Goal: Find specific page/section: Find specific page/section

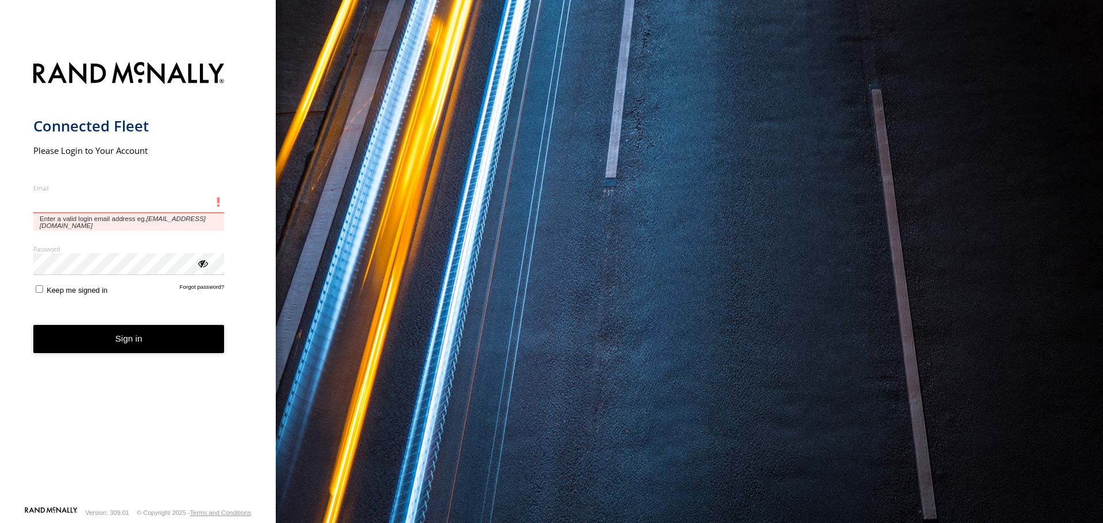
type input "**********"
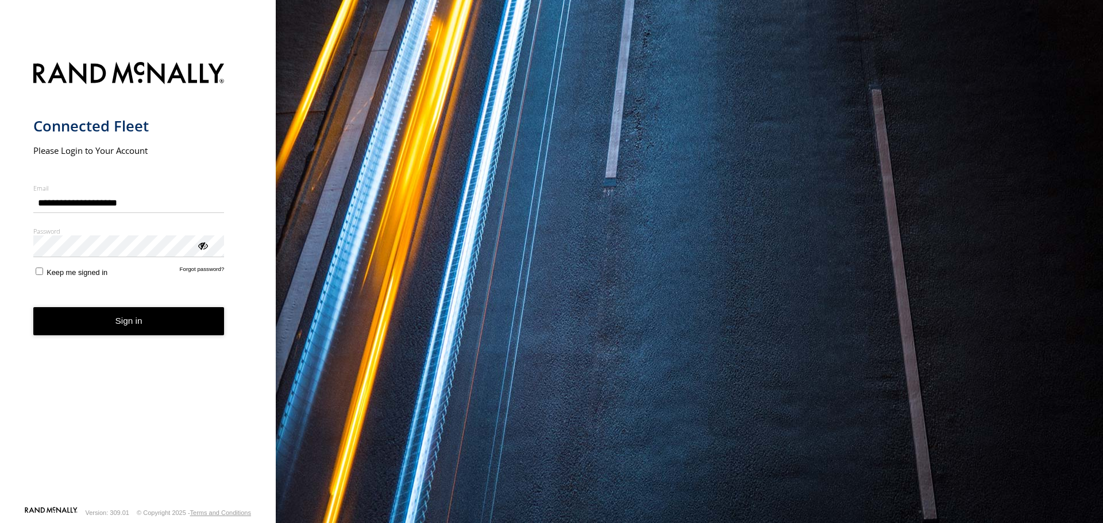
click at [134, 337] on form "**********" at bounding box center [138, 280] width 210 height 451
click at [123, 318] on button "Sign in" at bounding box center [128, 321] width 191 height 28
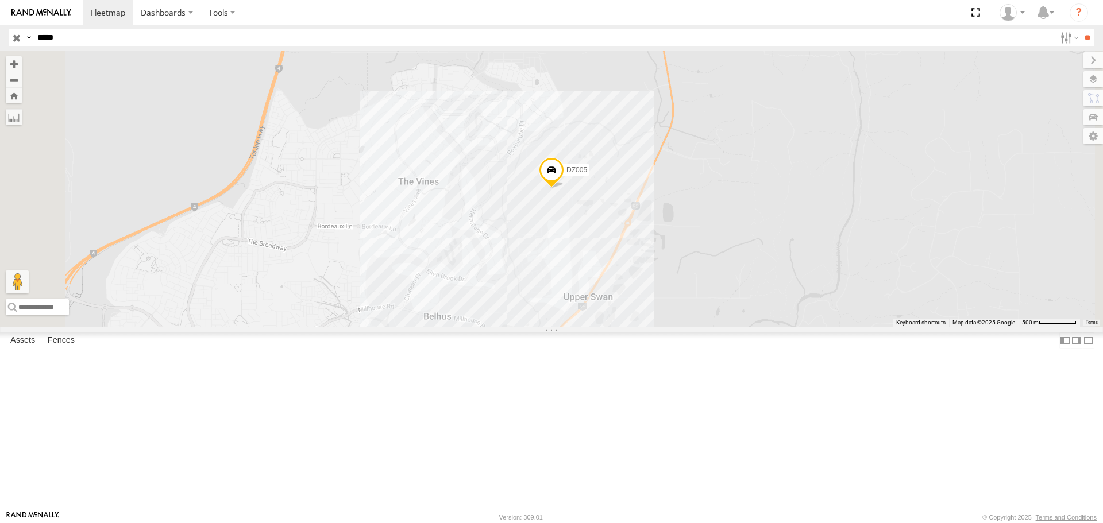
click at [149, 37] on input "*****" at bounding box center [544, 37] width 1022 height 17
type input "*****"
click at [1080, 29] on input "**" at bounding box center [1086, 37] width 13 height 17
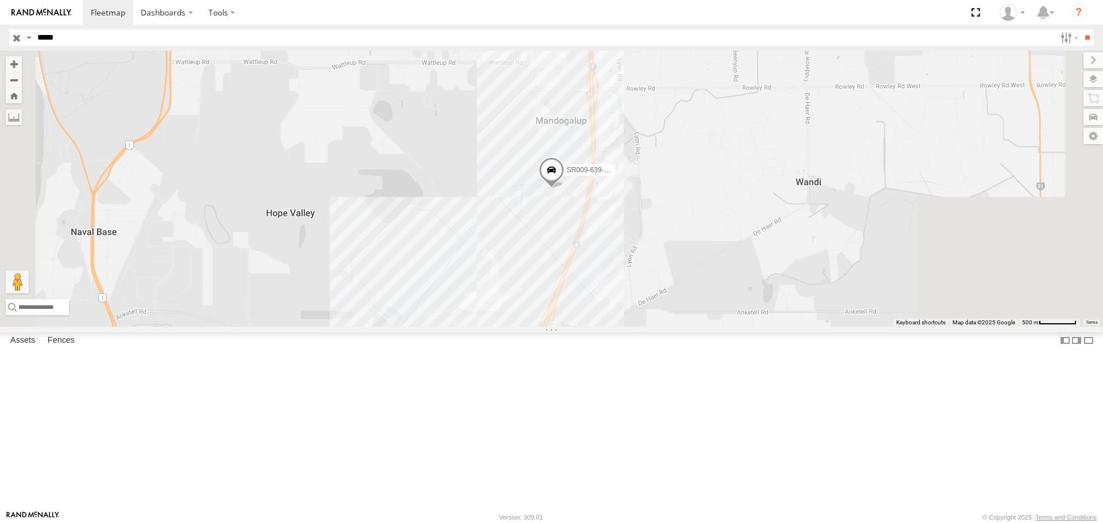
drag, startPoint x: 69, startPoint y: 75, endPoint x: 68, endPoint y: 86, distance: 11.0
click at [0, 0] on div "SR009-639-GPS" at bounding box center [0, 0] width 0 height 0
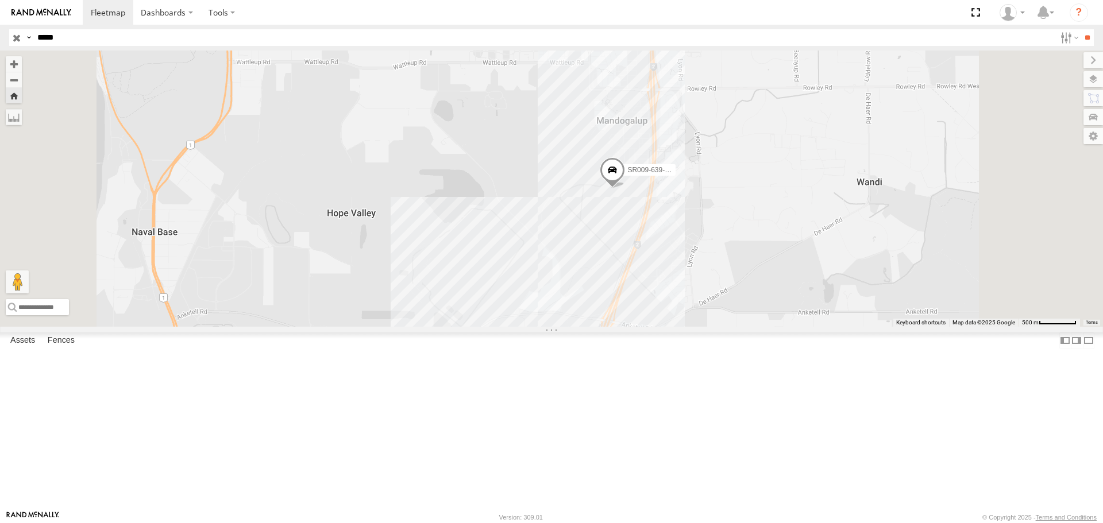
click at [763, 287] on div "SR009-639-GPS" at bounding box center [551, 189] width 1103 height 276
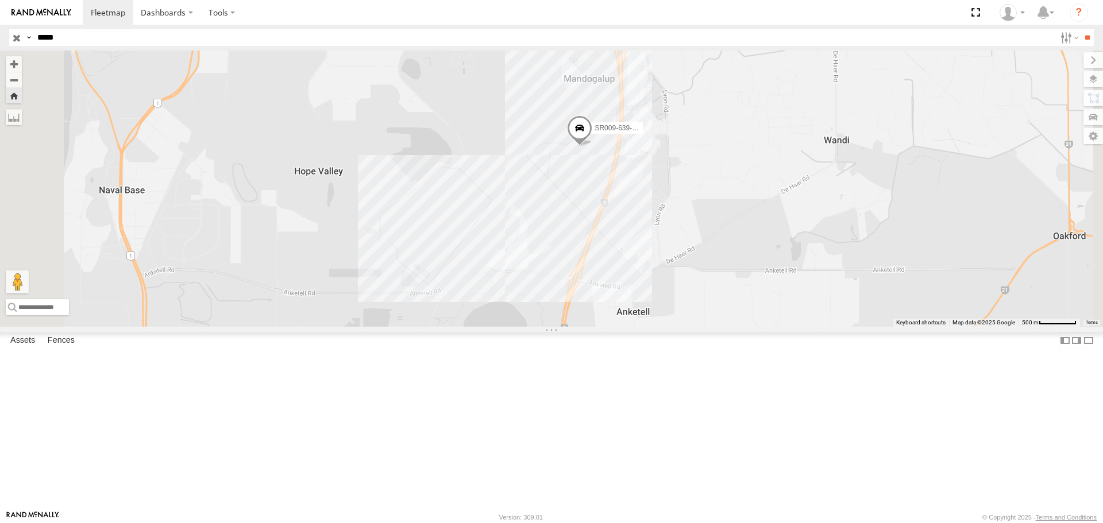
click at [842, 266] on div "SR009-639-GPS" at bounding box center [551, 189] width 1103 height 276
click at [667, 156] on div "SR009-639-GPS" at bounding box center [551, 189] width 1103 height 276
click at [17, 34] on input "button" at bounding box center [16, 37] width 15 height 17
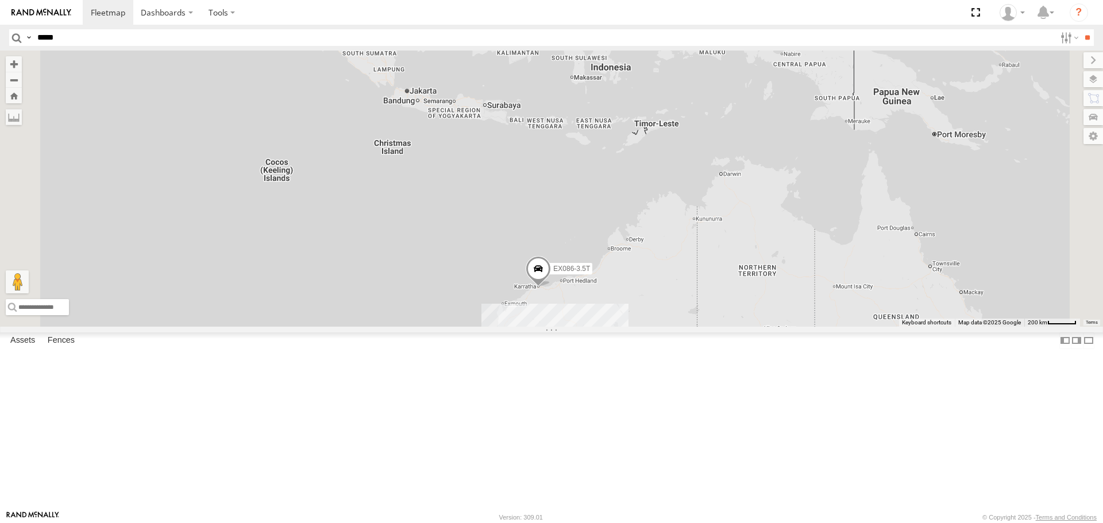
click at [551, 288] on span at bounding box center [537, 272] width 25 height 31
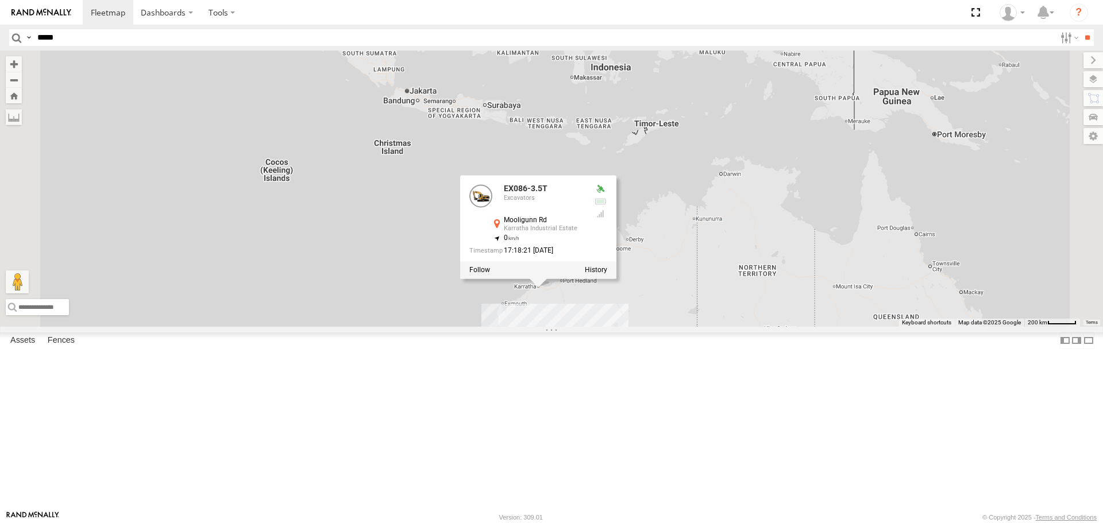
click at [804, 326] on div "VR061 EX086-3.5T EX086-3.5T Excavators [GEOGRAPHIC_DATA] -20.76722 , 116.86423 …" at bounding box center [551, 189] width 1103 height 276
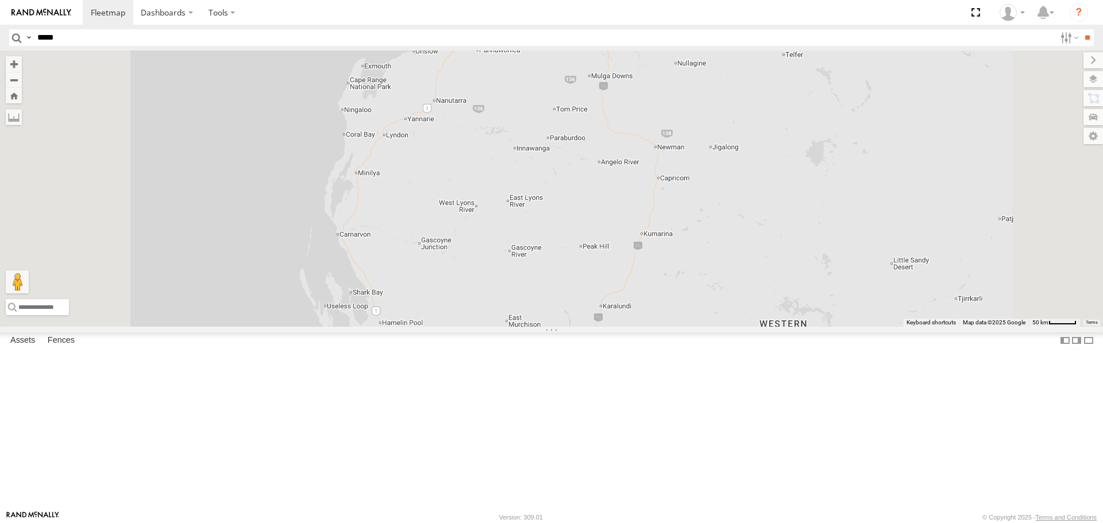
drag, startPoint x: 684, startPoint y: 368, endPoint x: 674, endPoint y: 184, distance: 184.1
click at [674, 184] on div "VR061 EX086-3.5T" at bounding box center [551, 189] width 1103 height 276
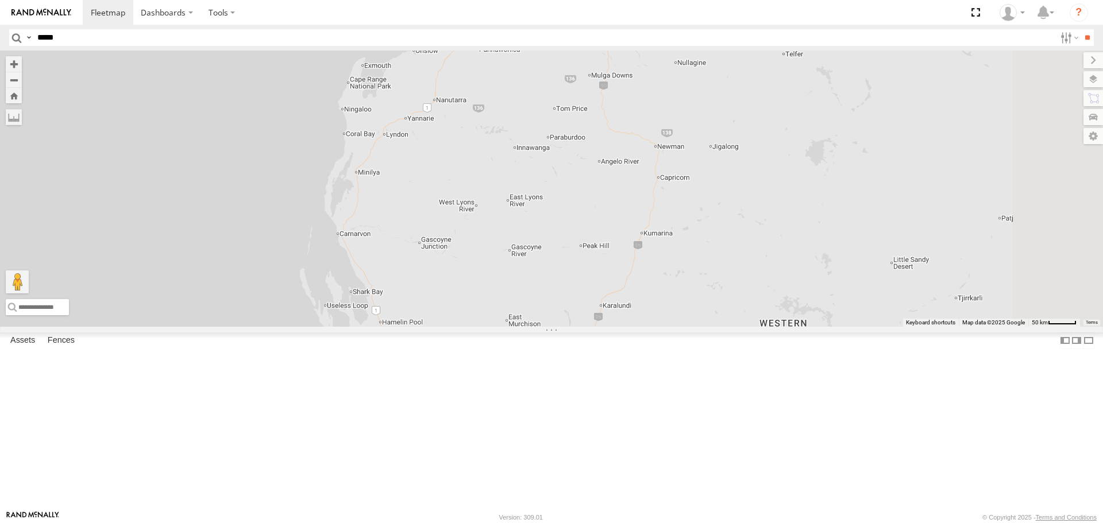
drag, startPoint x: 635, startPoint y: 347, endPoint x: 632, endPoint y: 219, distance: 128.1
click at [633, 229] on div "VR061 EX086-3.5T" at bounding box center [551, 189] width 1103 height 276
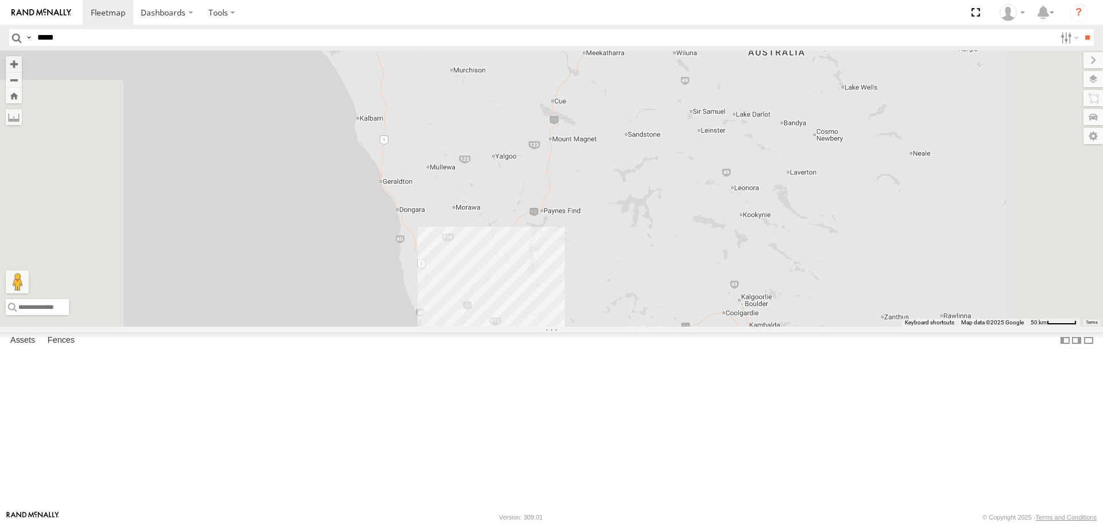
drag, startPoint x: 641, startPoint y: 376, endPoint x: 647, endPoint y: 230, distance: 146.5
click at [647, 235] on div "VR061 EX086-3.5T 230 70 30 59" at bounding box center [551, 189] width 1103 height 276
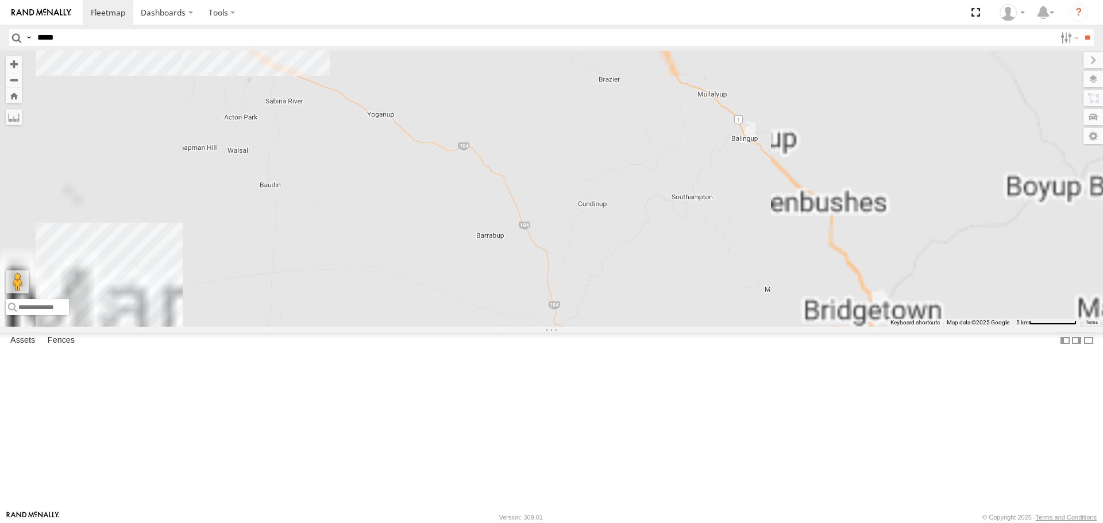
drag, startPoint x: 635, startPoint y: 123, endPoint x: 580, endPoint y: 550, distance: 430.1
click at [580, 523] on html "Dashboards" at bounding box center [551, 261] width 1103 height 523
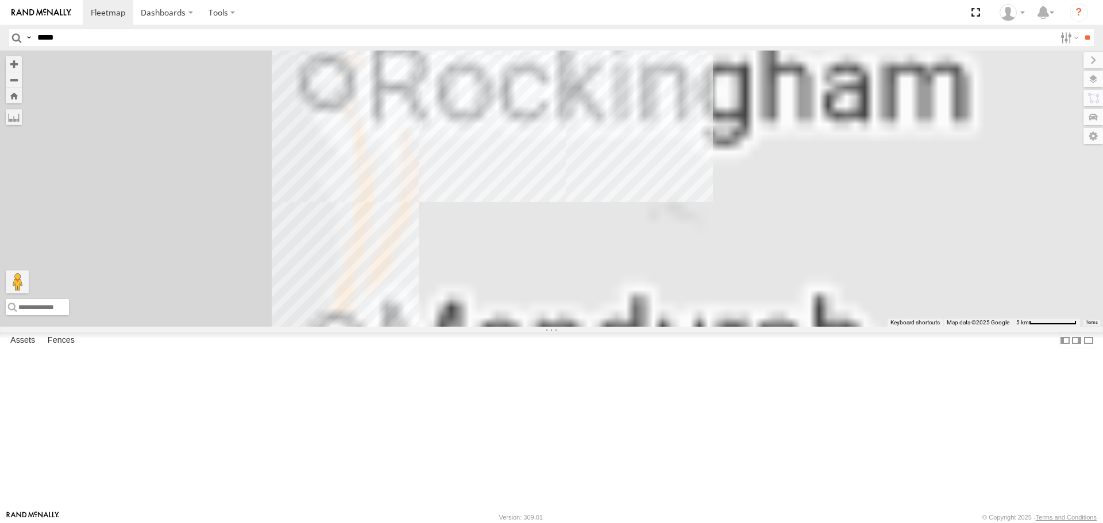
click at [581, 231] on div "VR061 EX086-3.5T WC048 - Scania CV381 - MRRC CV335 - [PERSON_NAME] 17 2 2 CV360…" at bounding box center [551, 189] width 1103 height 276
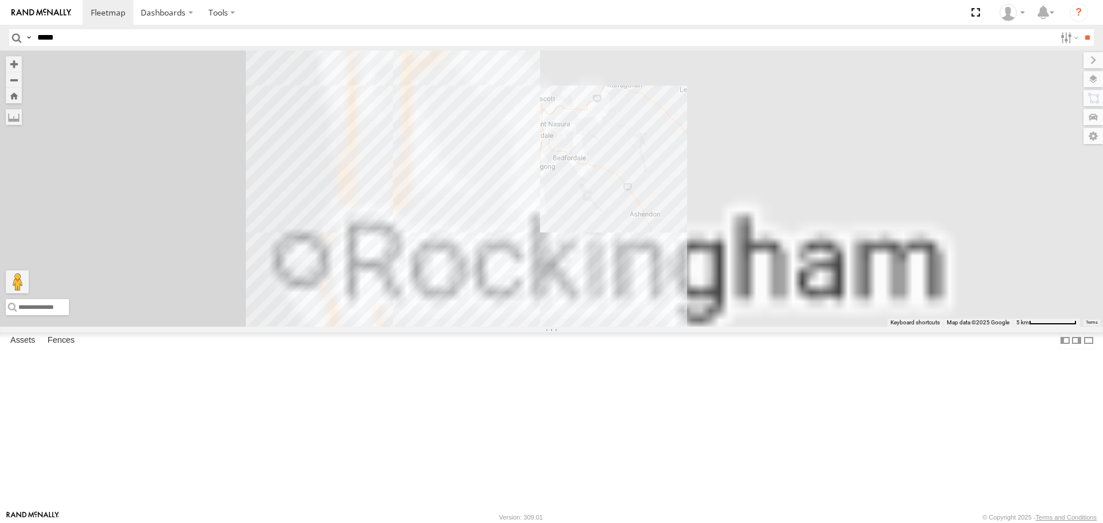
drag, startPoint x: 594, startPoint y: 390, endPoint x: 676, endPoint y: 65, distance: 334.8
click at [676, 65] on div "VR061 EX086-3.5T WC048 - Scania CV381 - MRRC CV335 - [PERSON_NAME] 17 2 2 CV360…" at bounding box center [551, 189] width 1103 height 276
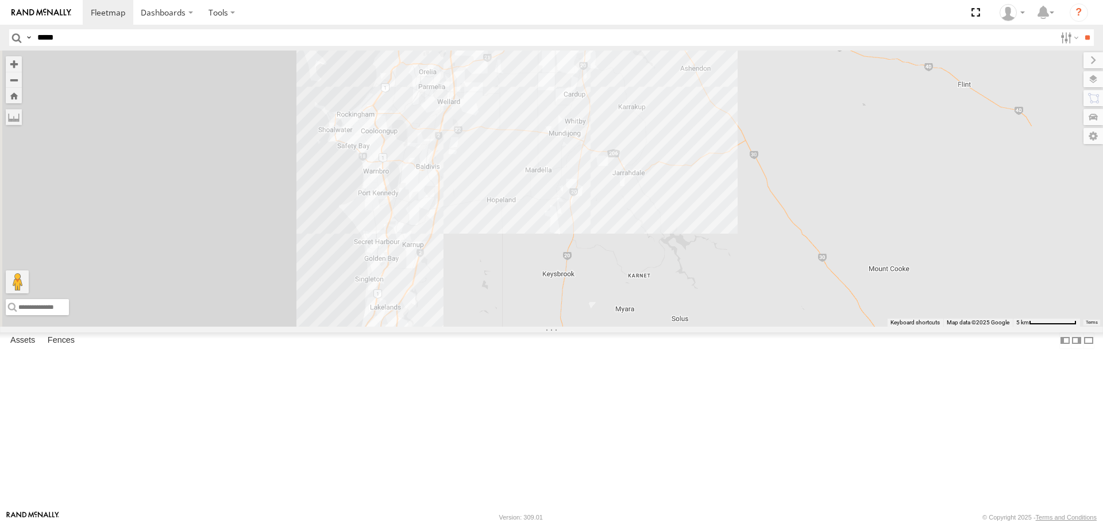
drag, startPoint x: 593, startPoint y: 284, endPoint x: 635, endPoint y: 167, distance: 124.6
click at [635, 164] on div "VR061 EX086-3.5T WC048 - Scania CV381 - MRRC CV335 - [PERSON_NAME] 17 2 2 CV360…" at bounding box center [551, 189] width 1103 height 276
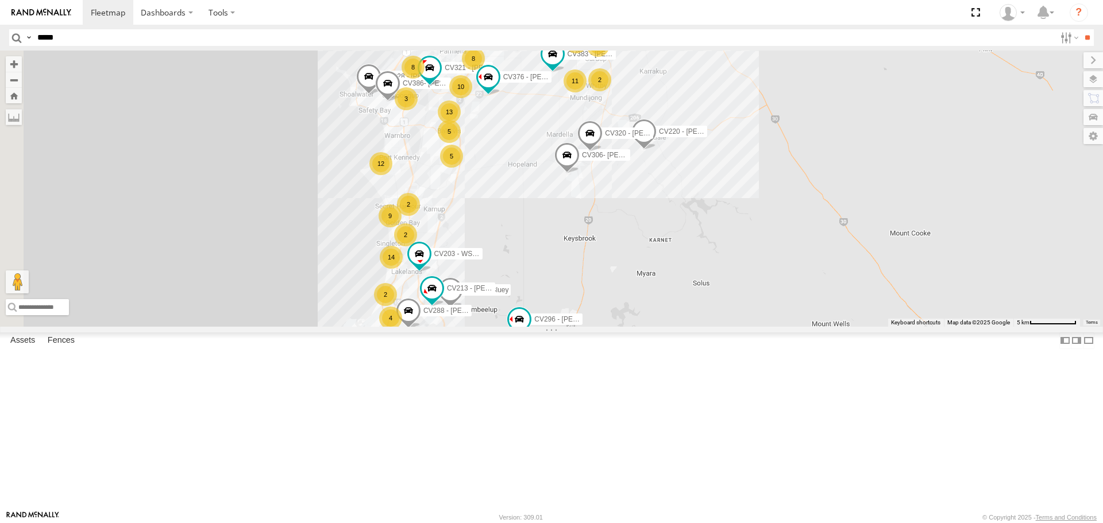
drag, startPoint x: 617, startPoint y: 277, endPoint x: 680, endPoint y: 138, distance: 153.4
click at [680, 138] on div "VR061 EX086-3.5T WC048 - Scania CV381 - MRRC CV335 - [PERSON_NAME] 17 2 2 CV360…" at bounding box center [551, 189] width 1103 height 276
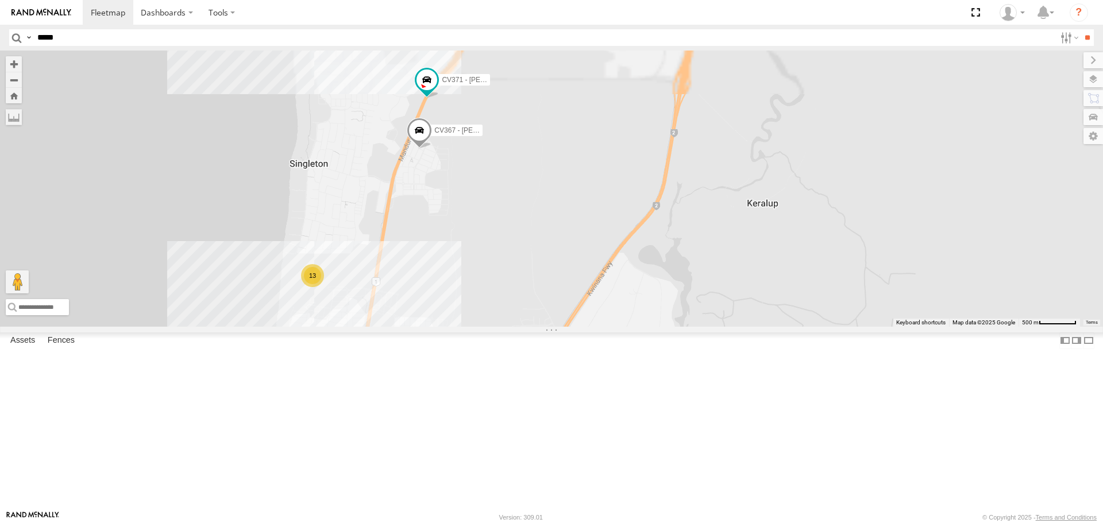
drag, startPoint x: 616, startPoint y: 154, endPoint x: 623, endPoint y: 330, distance: 175.8
click at [623, 326] on div "VR061 EX086-3.5T WC048 - Scania CV381 - MRRC CV335 - [PERSON_NAME] CV360 - [PER…" at bounding box center [551, 189] width 1103 height 276
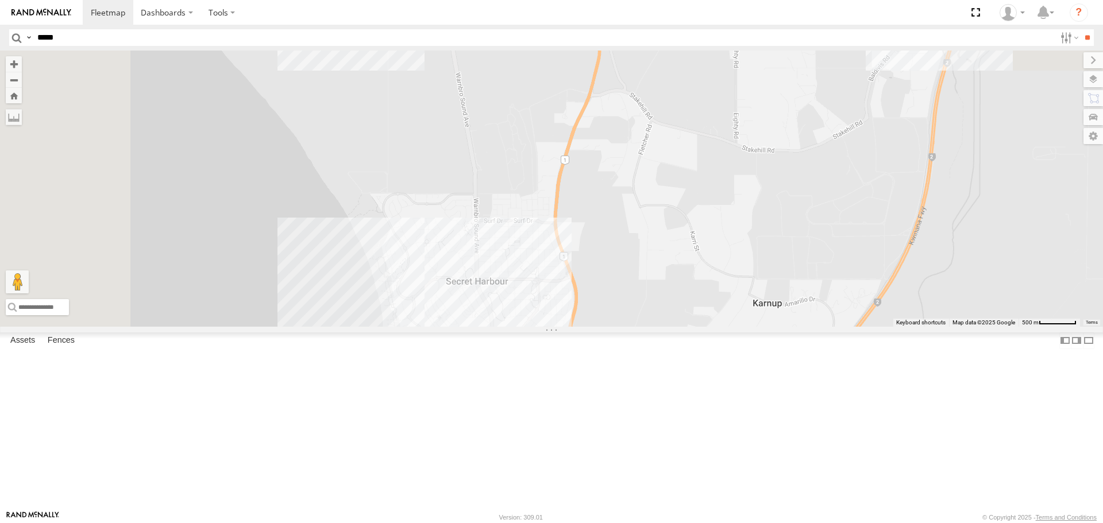
drag, startPoint x: 674, startPoint y: 113, endPoint x: 783, endPoint y: 527, distance: 428.3
click at [783, 523] on html "Dashboards" at bounding box center [551, 261] width 1103 height 523
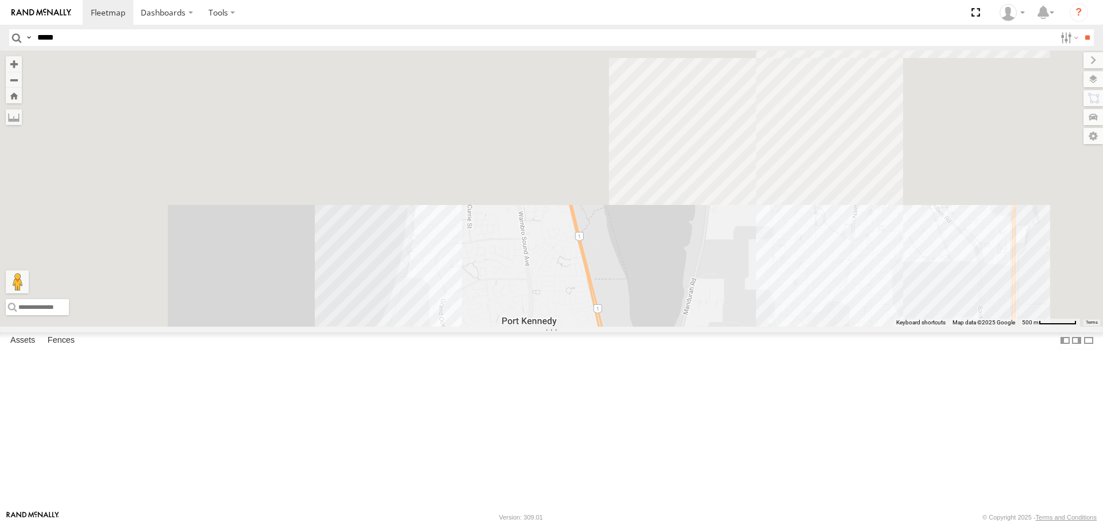
drag, startPoint x: 758, startPoint y: 91, endPoint x: 795, endPoint y: 517, distance: 428.3
click at [795, 517] on body "Dashboards ?" at bounding box center [551, 261] width 1103 height 523
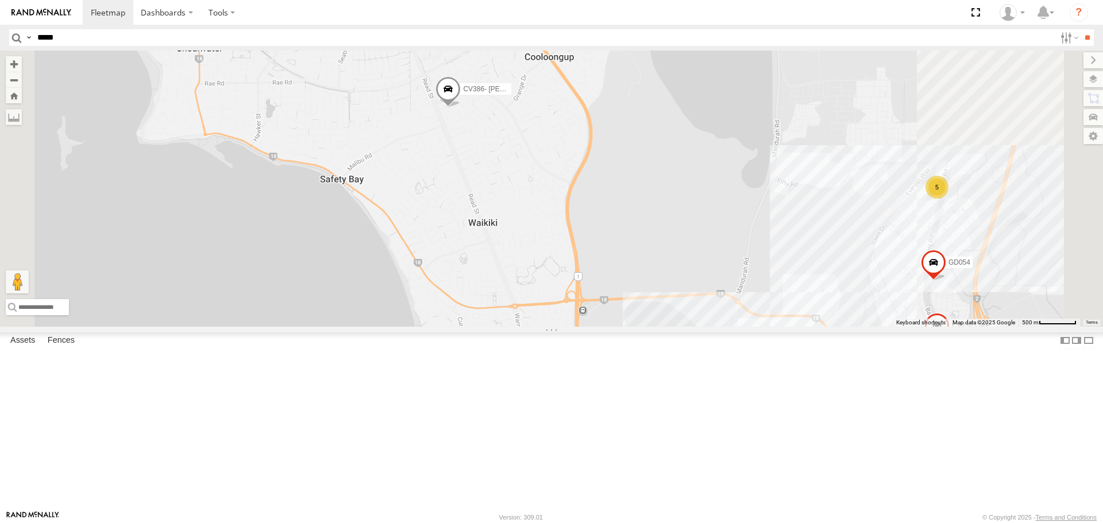
drag, startPoint x: 819, startPoint y: 204, endPoint x: 833, endPoint y: 438, distance: 234.1
click at [833, 326] on div "VR061 EX086-3.5T WC048 - Scania CV381 - MRRC CV335 - [PERSON_NAME] CV360 - [PER…" at bounding box center [551, 189] width 1103 height 276
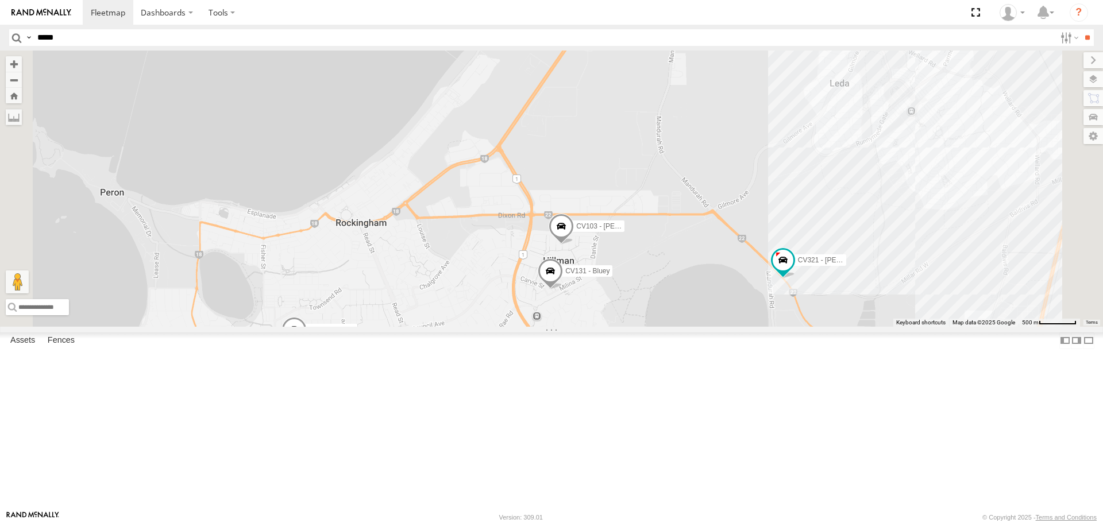
drag, startPoint x: 775, startPoint y: 87, endPoint x: 716, endPoint y: 410, distance: 328.7
click at [716, 326] on div "VR061 EX086-3.5T WC048 - Scania CV381 - MRRC CV335 - [PERSON_NAME] CV360 - [PER…" at bounding box center [551, 189] width 1103 height 276
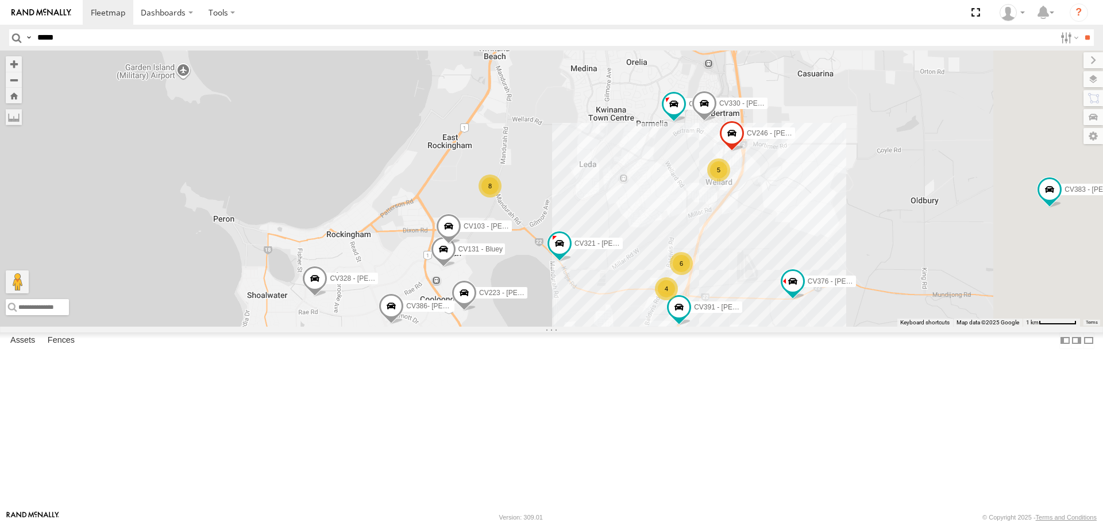
drag, startPoint x: 1020, startPoint y: 376, endPoint x: 877, endPoint y: 413, distance: 148.3
click at [877, 326] on div "VR061 EX086-3.5T WC048 - Scania CV381 - MRRC CV335 - [PERSON_NAME] CV360 - [PER…" at bounding box center [551, 189] width 1103 height 276
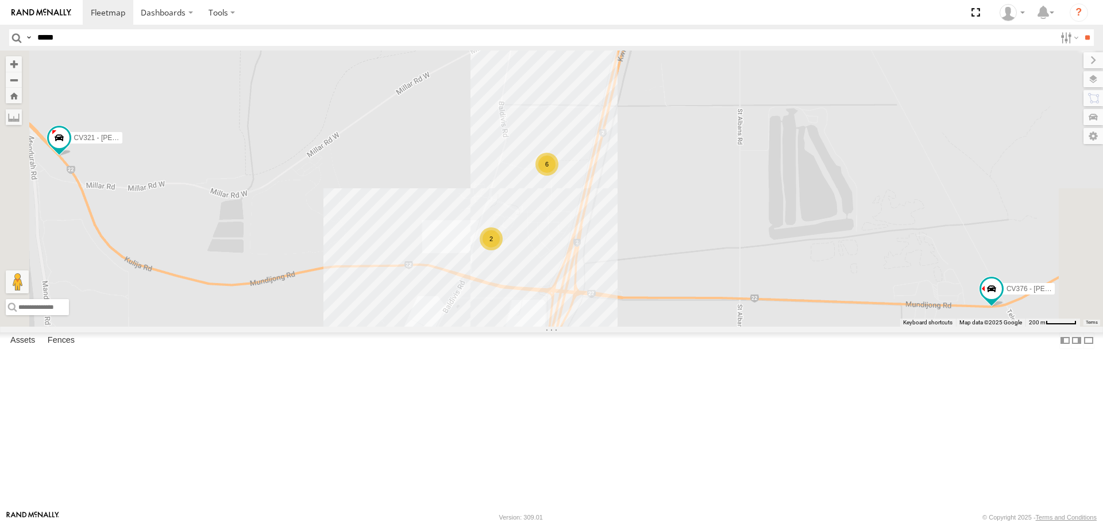
drag, startPoint x: 936, startPoint y: 258, endPoint x: 890, endPoint y: 80, distance: 184.4
click at [890, 80] on div "VR061 EX086-3.5T WC048 - Scania CV381 - MRRC CV335 - [PERSON_NAME] CV360 - [PER…" at bounding box center [551, 189] width 1103 height 276
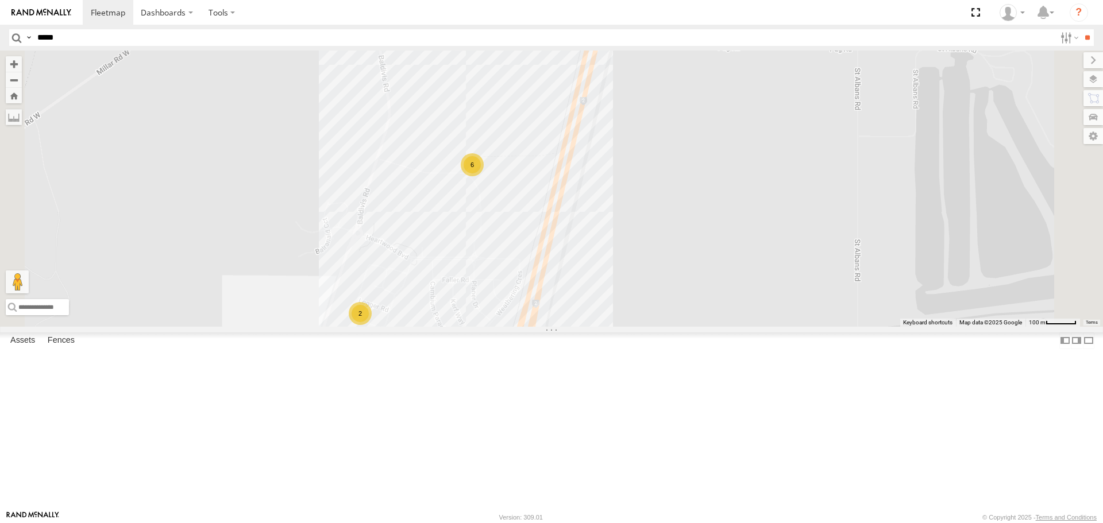
drag, startPoint x: 675, startPoint y: 163, endPoint x: 718, endPoint y: 337, distance: 179.7
click at [718, 326] on div "VR061 EX086-3.5T WC048 - Scania CV381 - MRRC CV335 - [PERSON_NAME] CV360 - [PER…" at bounding box center [551, 189] width 1103 height 276
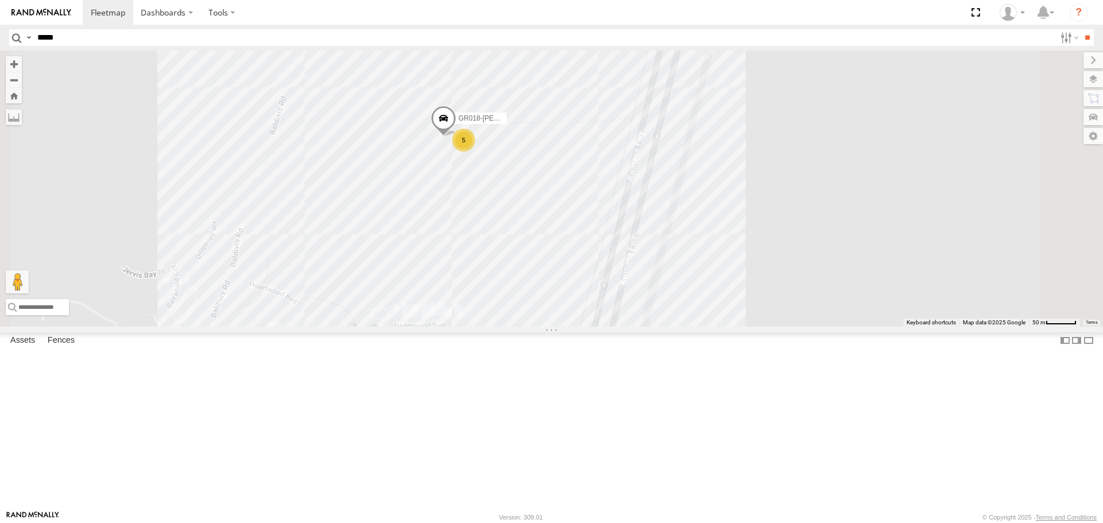
click at [475, 152] on div "5" at bounding box center [463, 140] width 23 height 23
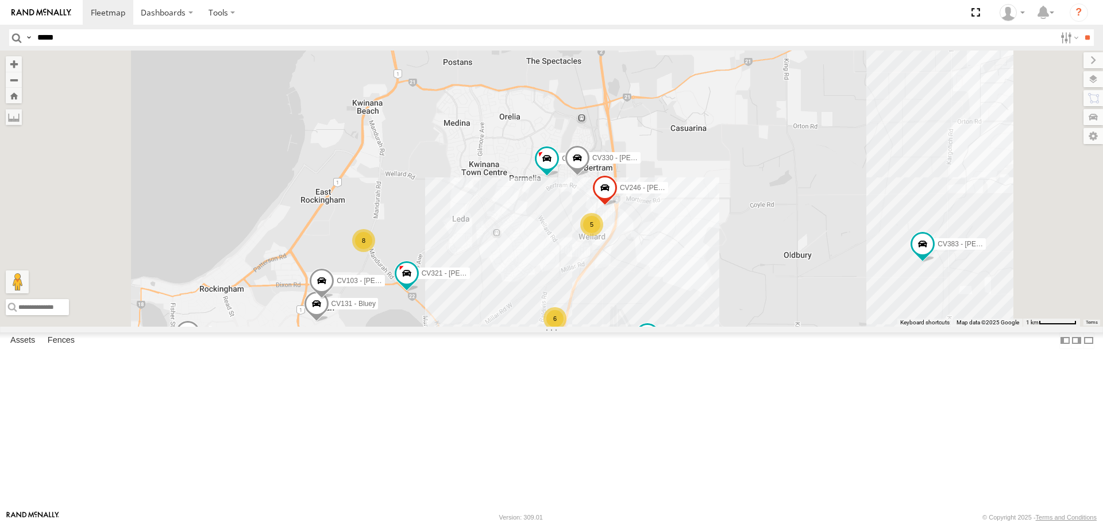
drag, startPoint x: 807, startPoint y: 202, endPoint x: 822, endPoint y: 363, distance: 162.6
click at [822, 326] on div "VR061 EX086-3.5T WC048 - Scania CV381 - MRRC CV335 - [PERSON_NAME] CV360 - [PER…" at bounding box center [551, 189] width 1103 height 276
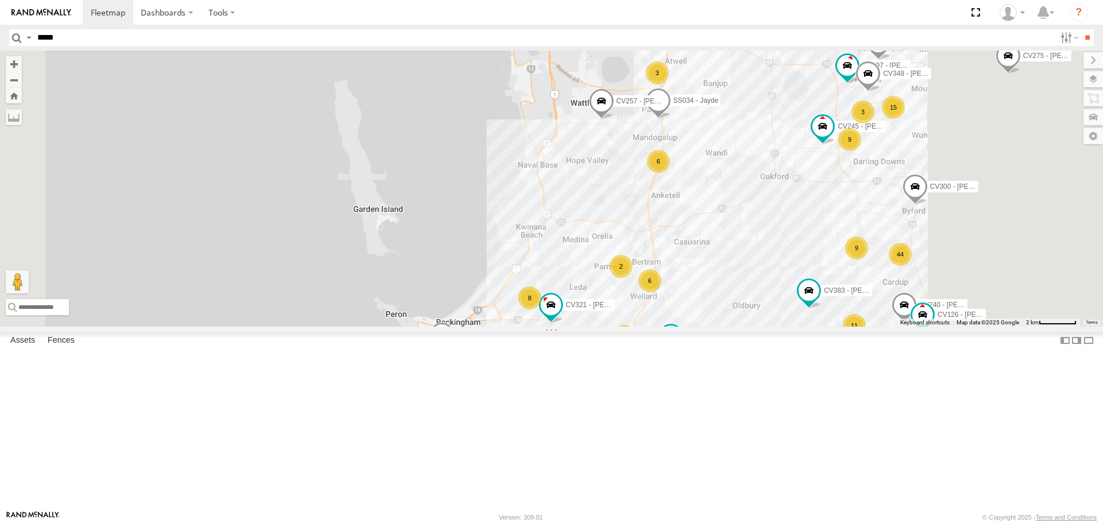
drag, startPoint x: 784, startPoint y: 169, endPoint x: 818, endPoint y: 323, distance: 157.0
click at [818, 323] on div "VR061 EX086-3.5T WC048 - Scania CV381 - MRRC CV335 - [PERSON_NAME] CV360 - [PER…" at bounding box center [551, 189] width 1103 height 276
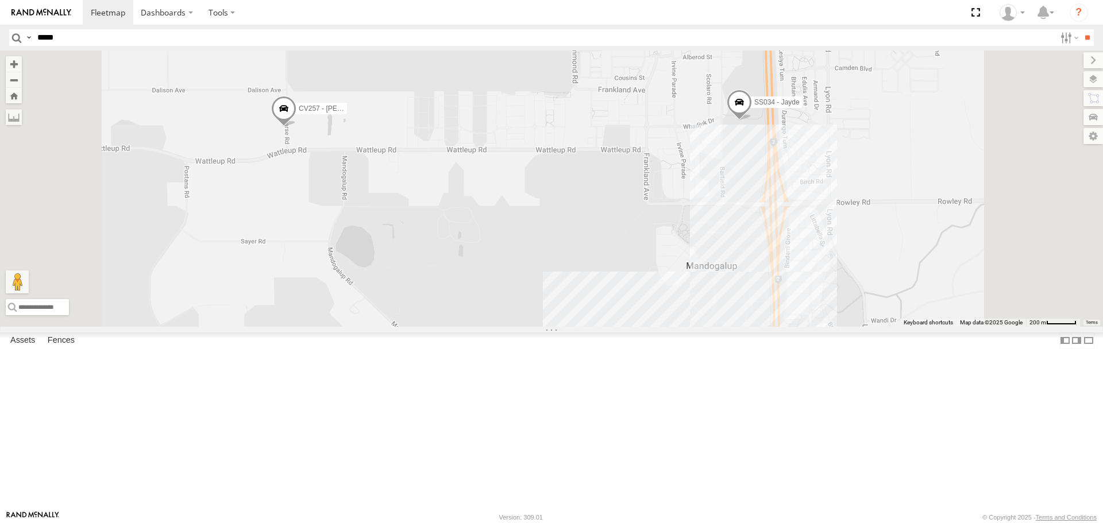
drag, startPoint x: 826, startPoint y: 130, endPoint x: 803, endPoint y: 345, distance: 215.4
click at [803, 326] on div "VR061 EX086-3.5T WC048 - Scania CV381 - MRRC CV335 - [PERSON_NAME] CV360 - [PER…" at bounding box center [551, 189] width 1103 height 276
click at [752, 121] on span at bounding box center [738, 105] width 25 height 31
click at [809, 308] on div "VR061 EX086-3.5T WC048 - Scania CV381 - MRRC CV335 - [PERSON_NAME] CV360 - [PER…" at bounding box center [551, 189] width 1103 height 276
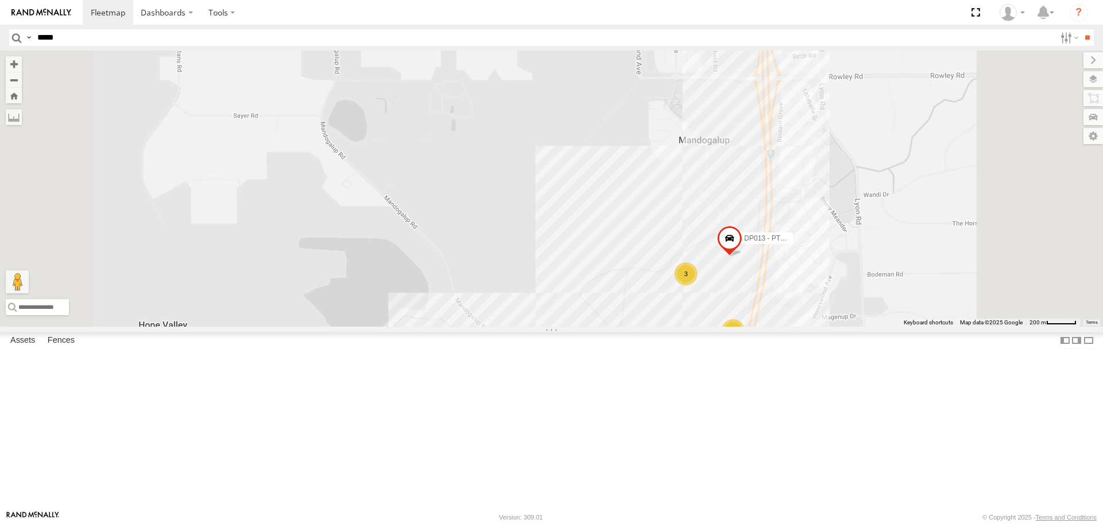
drag, startPoint x: 859, startPoint y: 396, endPoint x: 849, endPoint y: 250, distance: 146.2
click at [849, 250] on div "VR061 EX086-3.5T WC048 - Scania CV381 - MRRC CV335 - [PERSON_NAME] CV360 - [PER…" at bounding box center [551, 189] width 1103 height 276
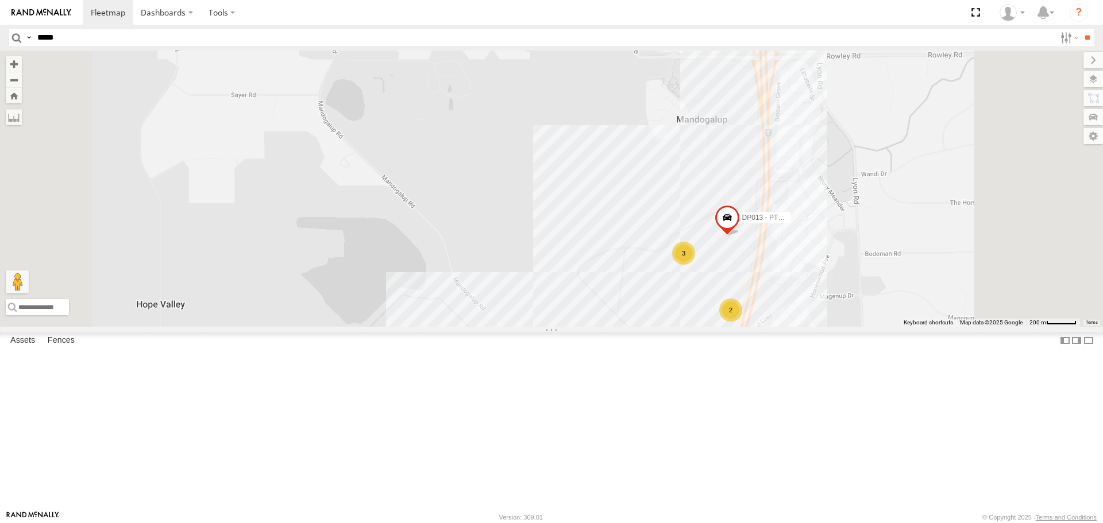
click at [742, 322] on div "2" at bounding box center [730, 310] width 23 height 23
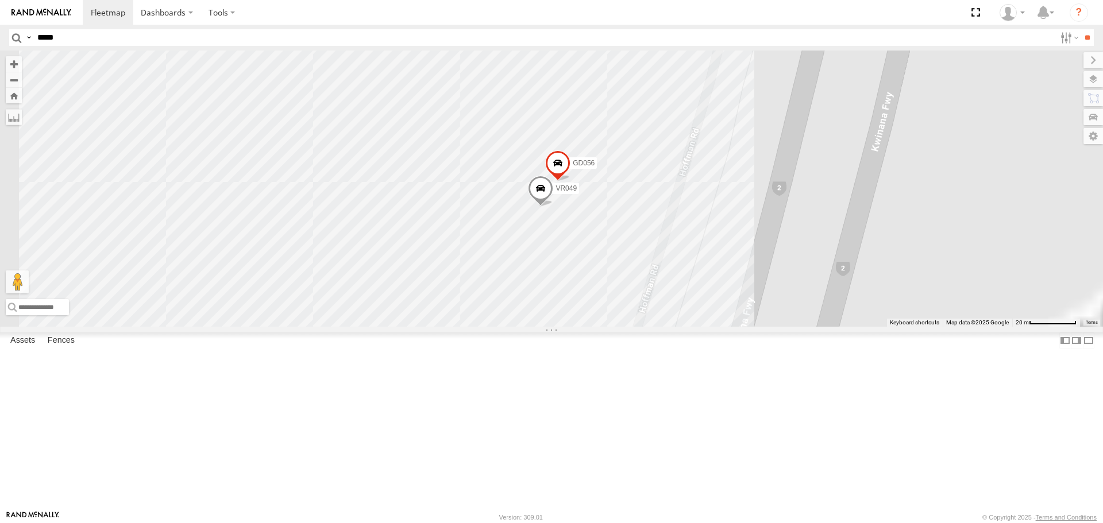
click at [553, 207] on span at bounding box center [540, 191] width 25 height 31
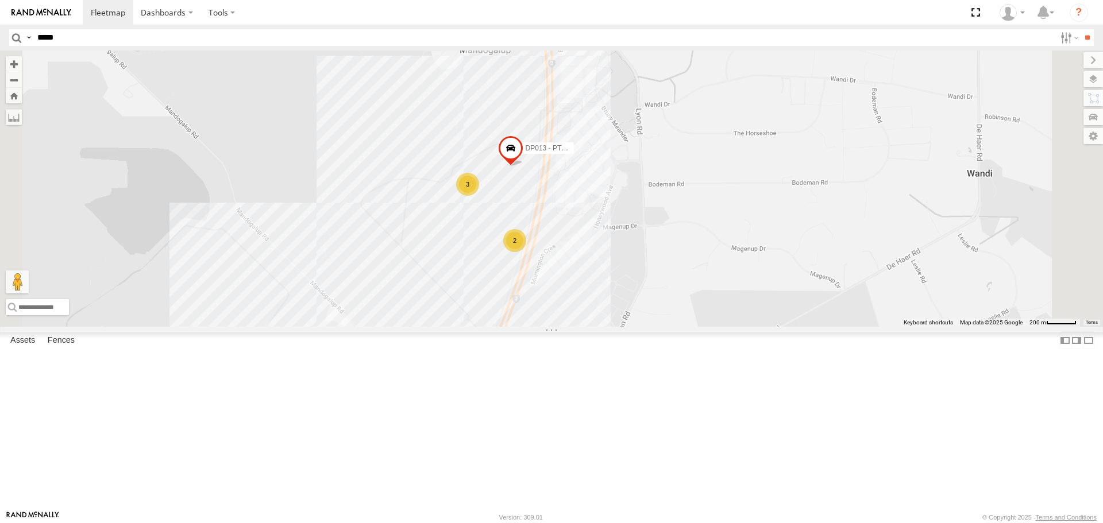
click at [479, 196] on div "3" at bounding box center [467, 184] width 23 height 23
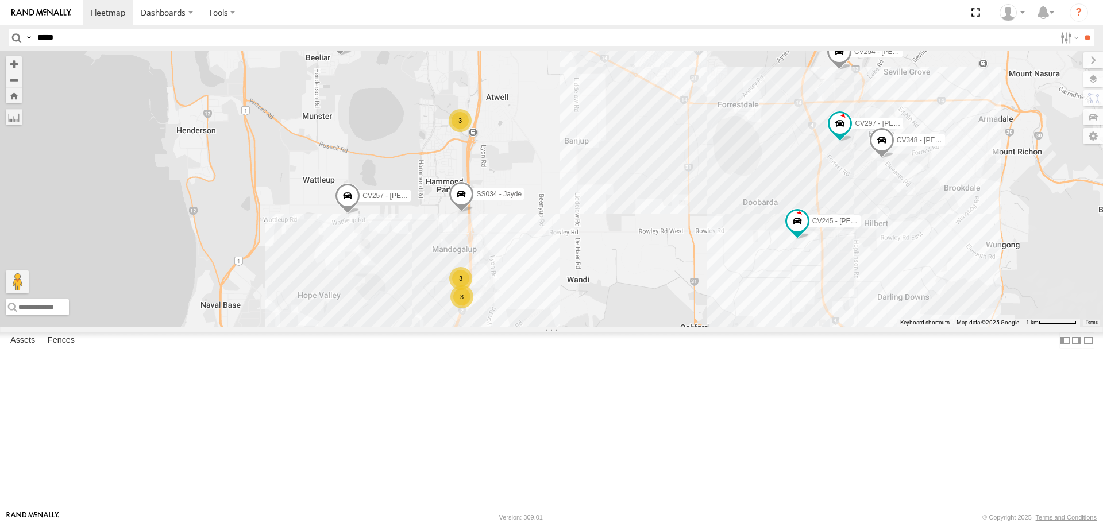
drag, startPoint x: 909, startPoint y: 300, endPoint x: 776, endPoint y: 436, distance: 190.4
click at [776, 326] on div "VR061 EX086-3.5T WC048 - Scania CV381 - MRRC CV335 - [PERSON_NAME] CV360 - [PER…" at bounding box center [551, 189] width 1103 height 276
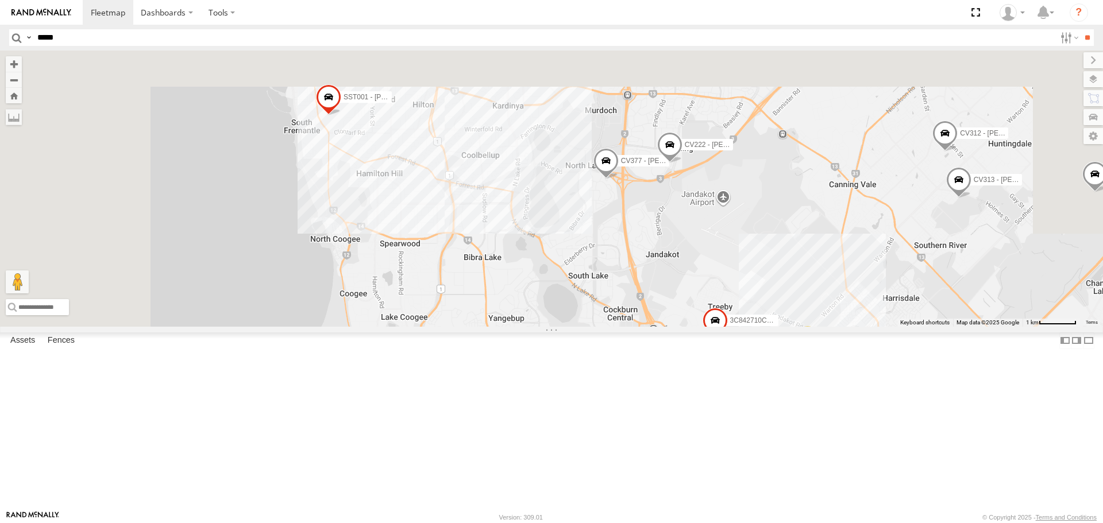
drag, startPoint x: 641, startPoint y: 201, endPoint x: 809, endPoint y: 510, distance: 351.2
click at [809, 326] on div "VR061 EX086-3.5T WC048 - Scania CV381 - MRRC CV335 - [PERSON_NAME] CV360 - [PER…" at bounding box center [551, 189] width 1103 height 276
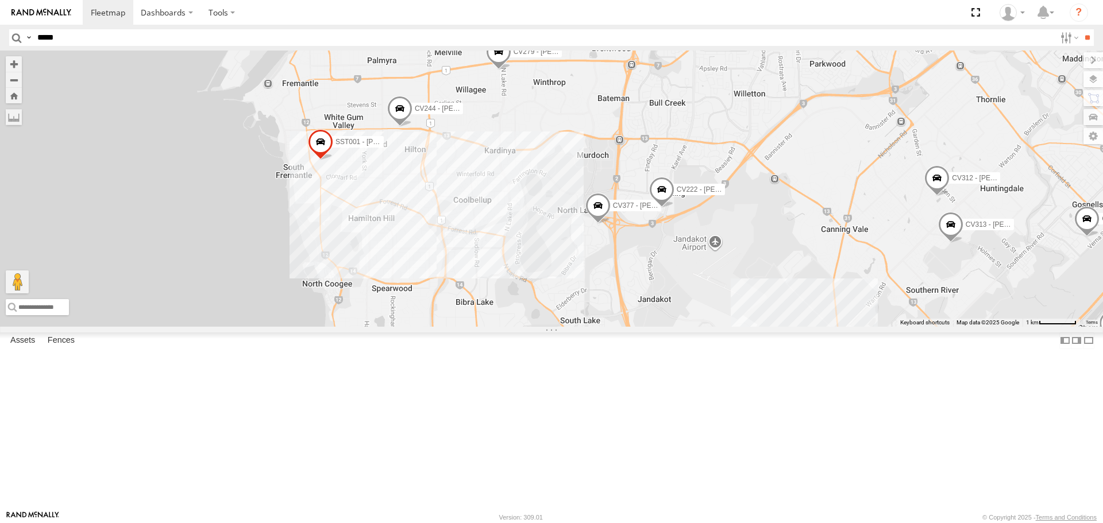
drag, startPoint x: 682, startPoint y: 278, endPoint x: 672, endPoint y: 323, distance: 45.7
click at [672, 323] on div "VR061 EX086-3.5T WC048 - Scania CV381 - MRRC CV335 - [PERSON_NAME] CV360 - [PER…" at bounding box center [551, 189] width 1103 height 276
